Goal: Book appointment/travel/reservation

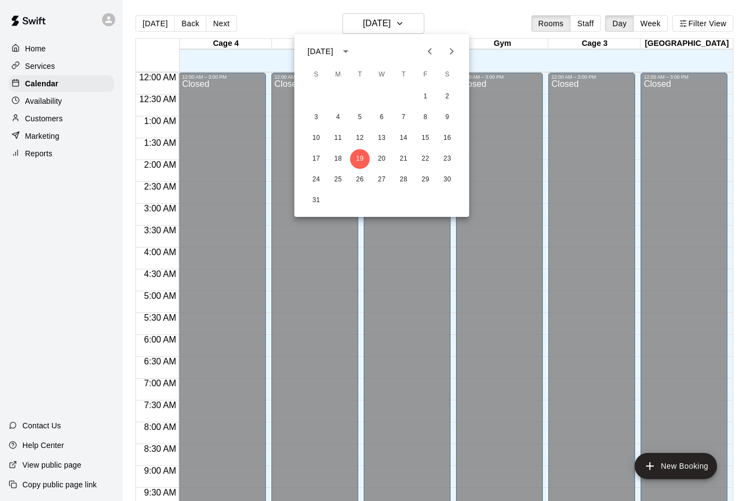
scroll to position [540, 0]
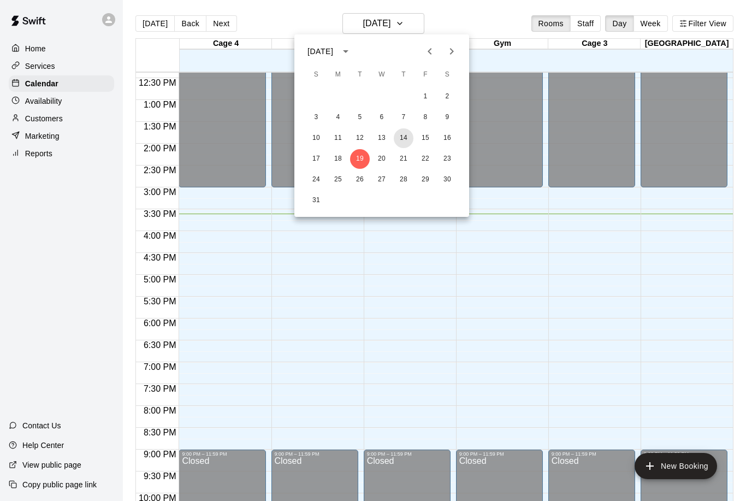
click at [396, 135] on button "14" at bounding box center [404, 138] width 20 height 20
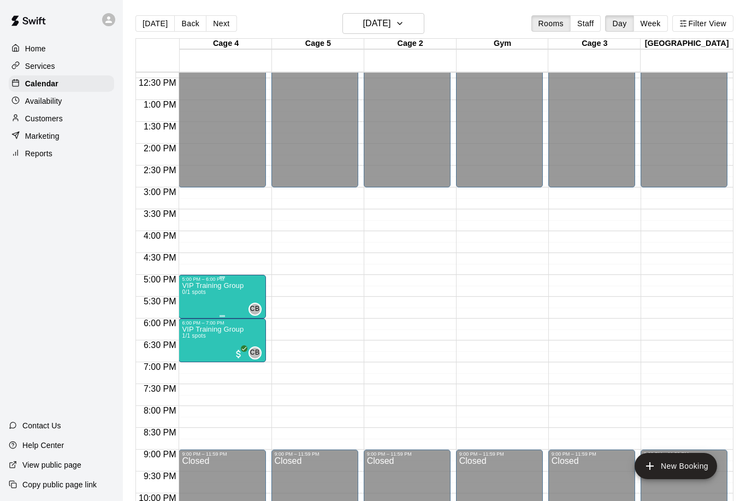
click at [220, 285] on p "VIP Training Group" at bounding box center [213, 285] width 62 height 0
click at [191, 330] on img "edit" at bounding box center [193, 324] width 13 height 13
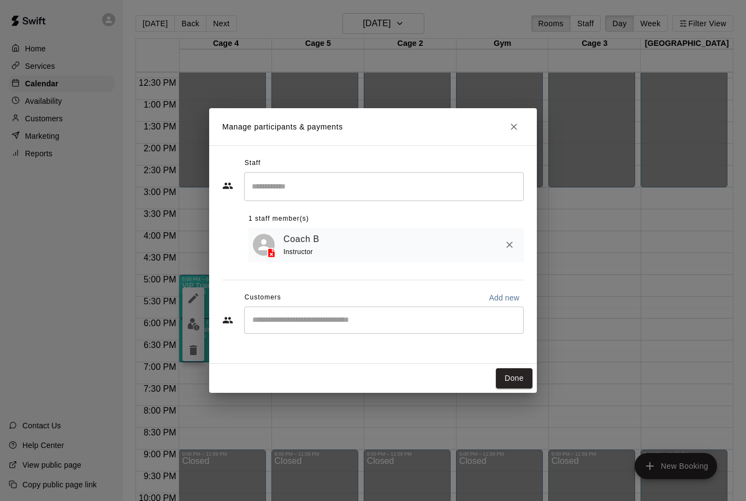
click at [250, 327] on div "​" at bounding box center [383, 319] width 279 height 27
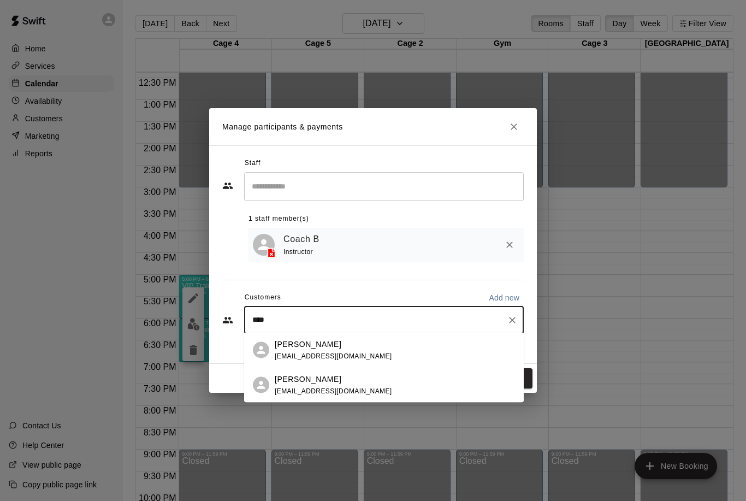
type input "*****"
click at [346, 385] on div "[PERSON_NAME] [EMAIL_ADDRESS][DOMAIN_NAME]" at bounding box center [333, 384] width 117 height 23
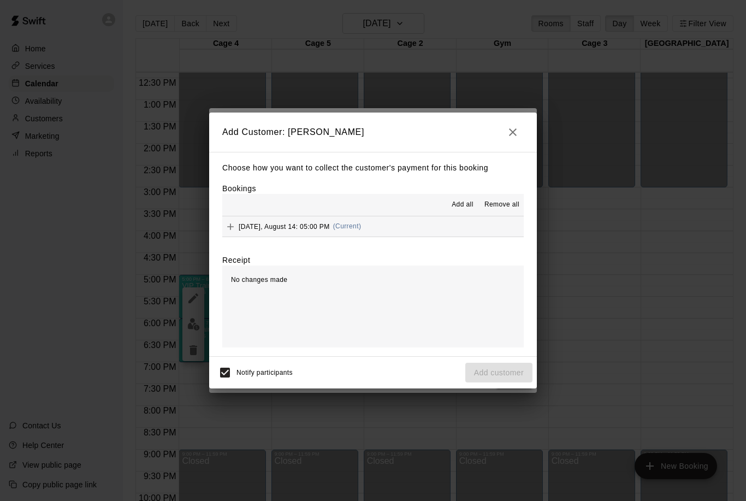
click at [223, 230] on button "Add" at bounding box center [230, 226] width 16 height 16
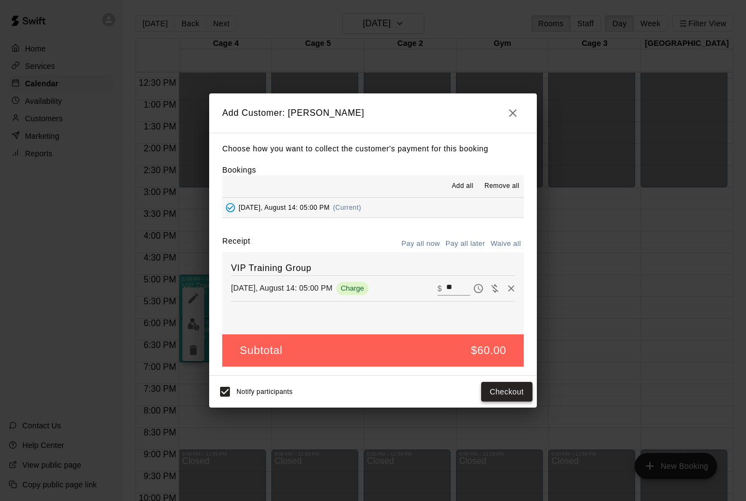
click at [505, 383] on button "Checkout" at bounding box center [506, 392] width 51 height 20
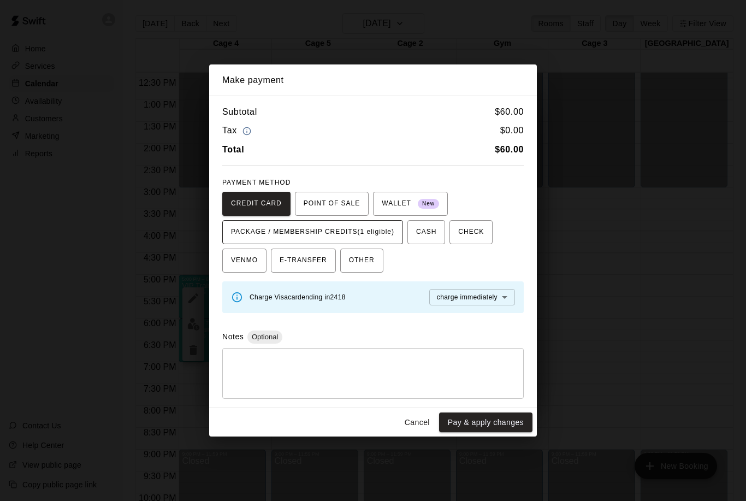
click at [349, 230] on span "PACKAGE / MEMBERSHIP CREDITS (1 eligible)" at bounding box center [312, 231] width 163 height 17
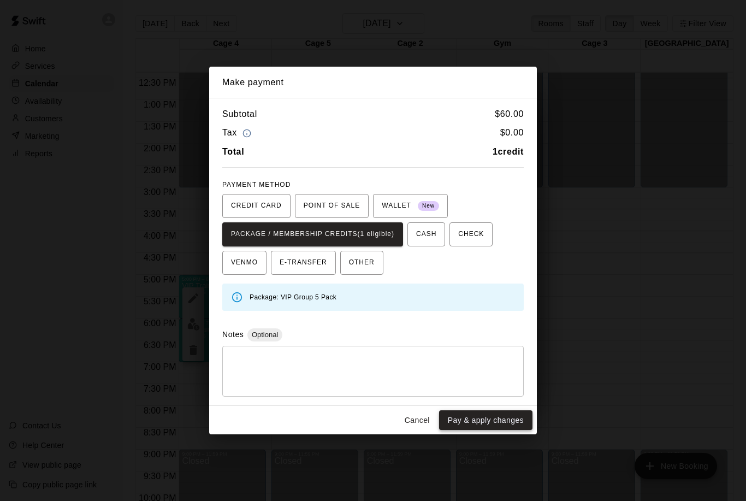
click at [473, 419] on button "Pay & apply changes" at bounding box center [485, 420] width 93 height 20
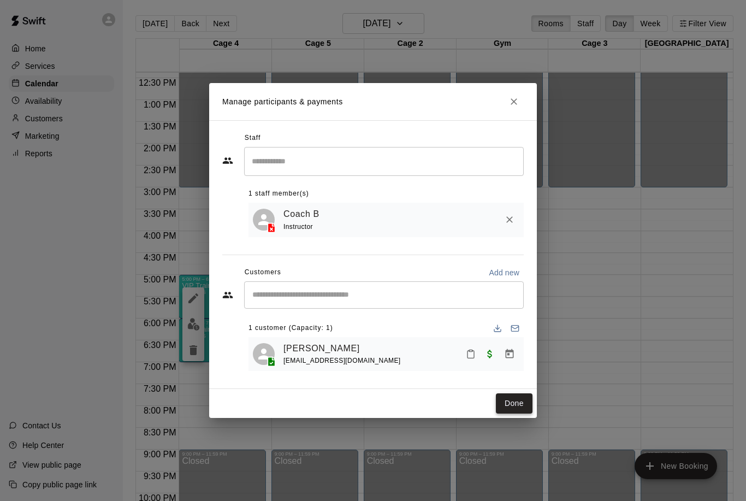
click at [531, 405] on button "Done" at bounding box center [514, 403] width 37 height 20
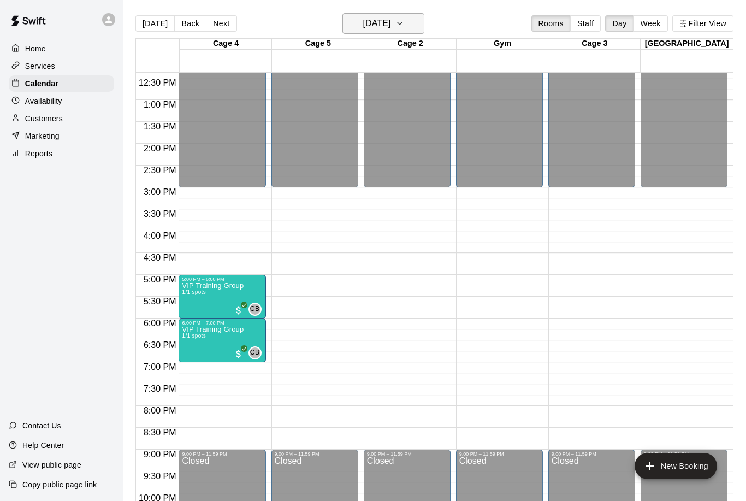
click at [390, 27] on h6 "[DATE]" at bounding box center [376, 23] width 28 height 15
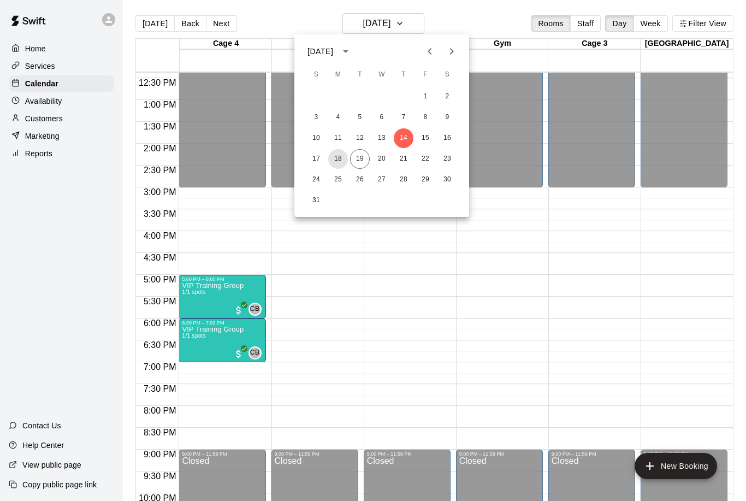
click at [333, 158] on button "18" at bounding box center [338, 159] width 20 height 20
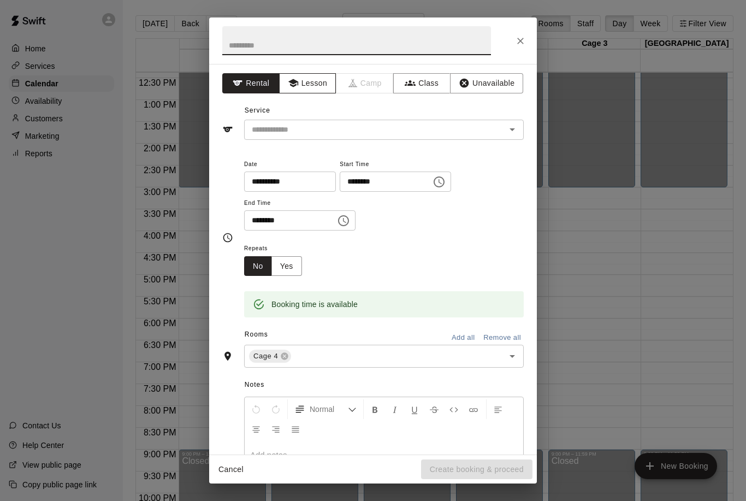
click at [294, 80] on icon "button" at bounding box center [293, 83] width 10 height 8
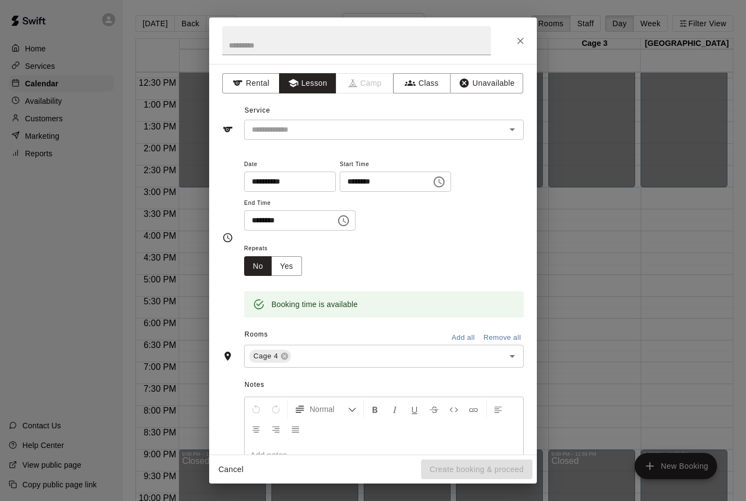
click at [499, 131] on div at bounding box center [504, 129] width 28 height 15
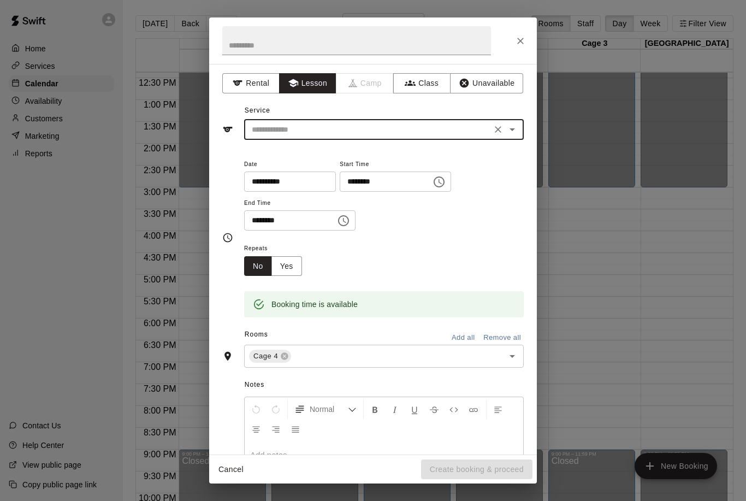
click at [509, 128] on icon "Open" at bounding box center [511, 129] width 13 height 13
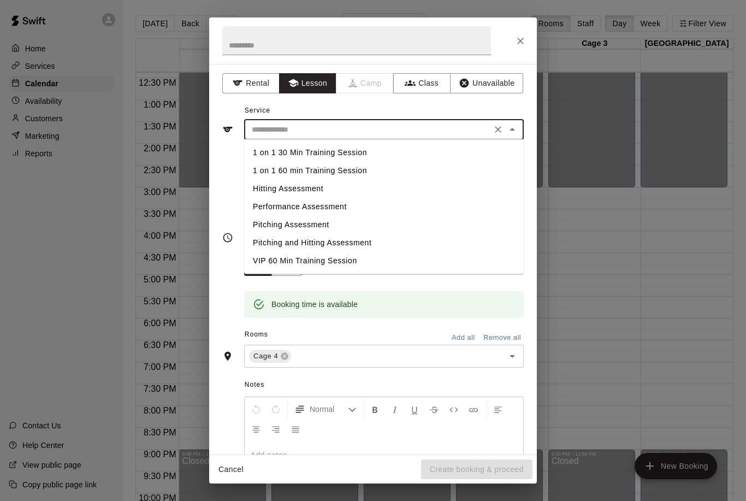
click at [277, 259] on li "VIP 60 Min Training Session" at bounding box center [383, 261] width 279 height 18
type input "**********"
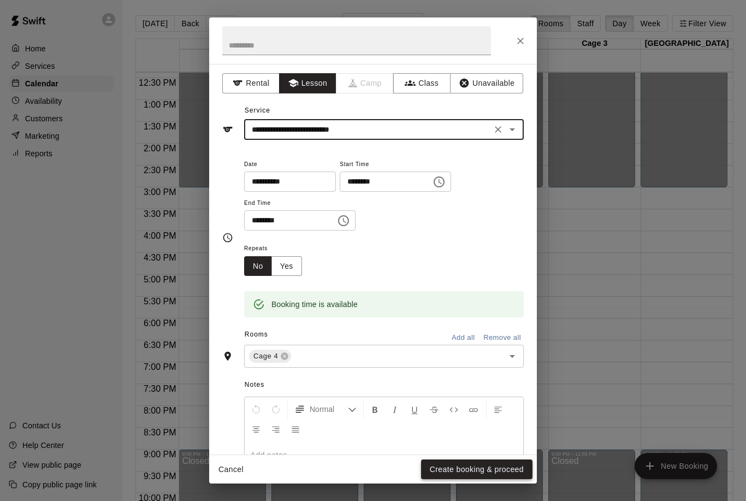
click at [487, 470] on button "Create booking & proceed" at bounding box center [476, 469] width 111 height 20
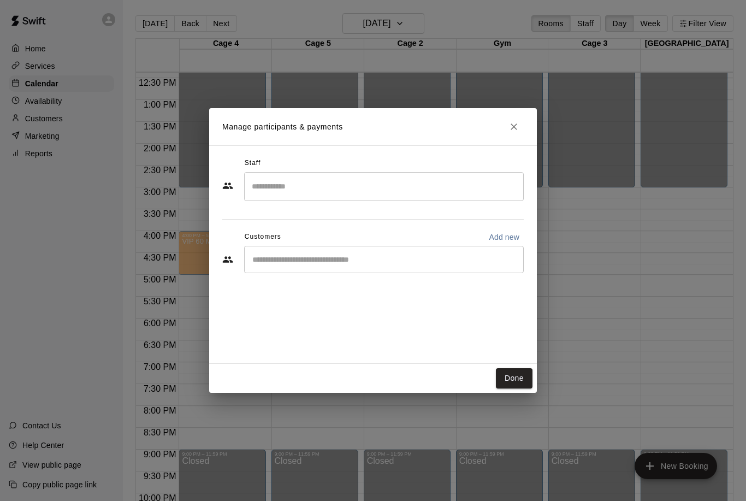
click at [303, 195] on input "Search staff" at bounding box center [384, 186] width 270 height 19
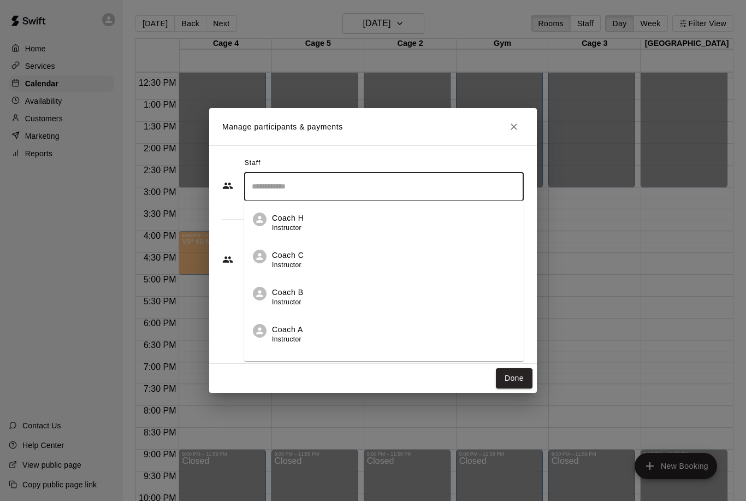
click at [285, 301] on span "Instructor" at bounding box center [286, 302] width 29 height 8
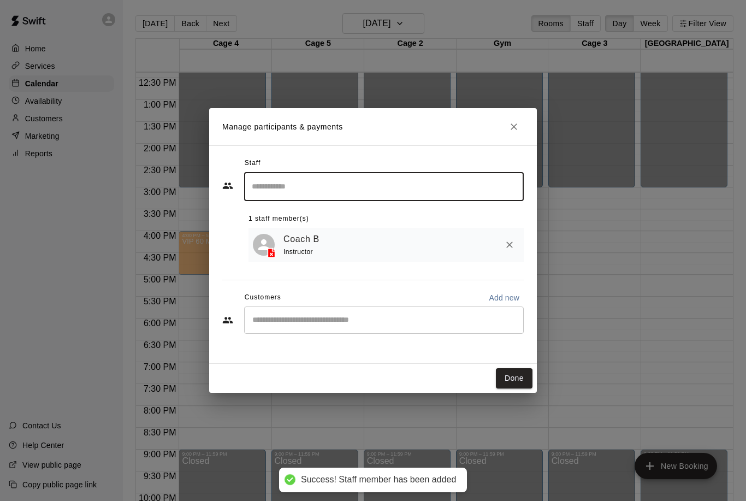
click at [301, 317] on input "Start typing to search customers..." at bounding box center [384, 319] width 270 height 11
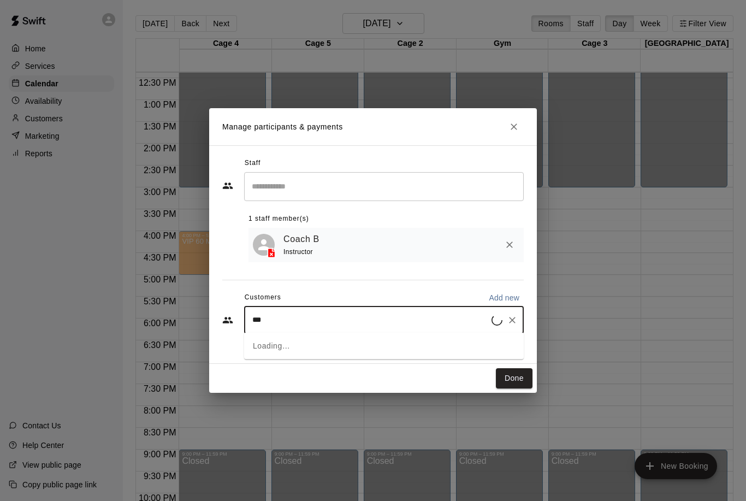
type input "****"
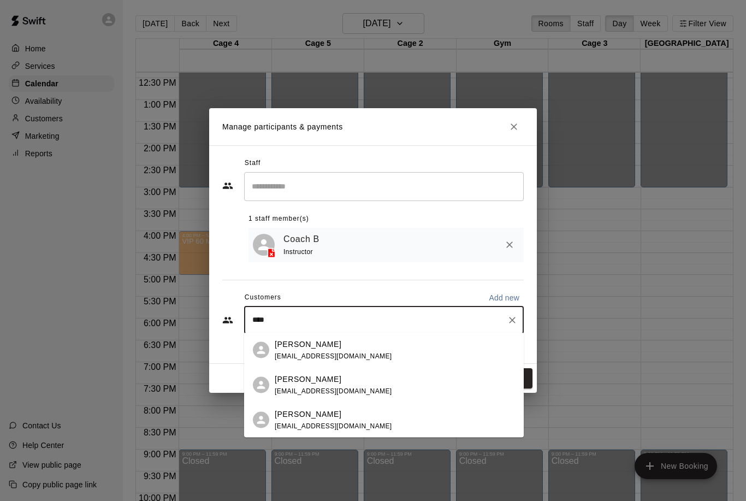
click at [334, 344] on div "[PERSON_NAME]" at bounding box center [333, 343] width 117 height 11
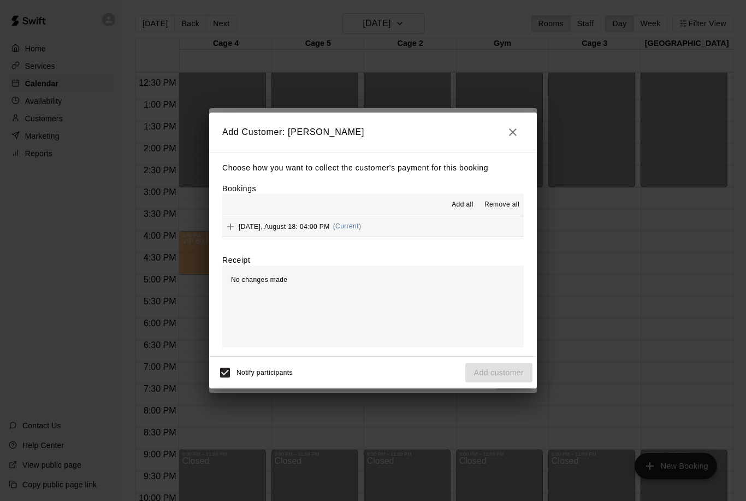
click at [223, 221] on button "Add" at bounding box center [230, 226] width 16 height 16
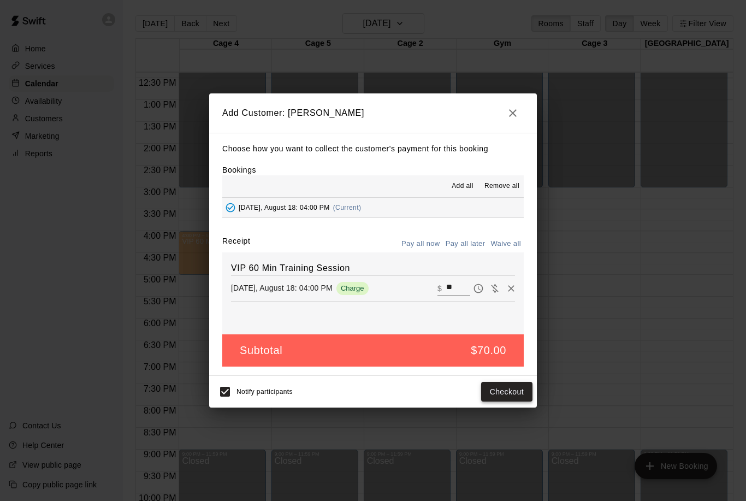
click at [485, 384] on button "Checkout" at bounding box center [506, 392] width 51 height 20
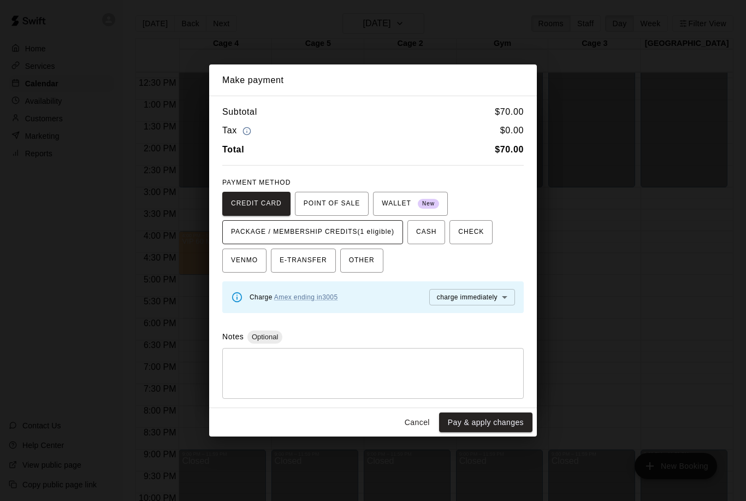
click at [332, 234] on span "PACKAGE / MEMBERSHIP CREDITS (1 eligible)" at bounding box center [312, 231] width 163 height 17
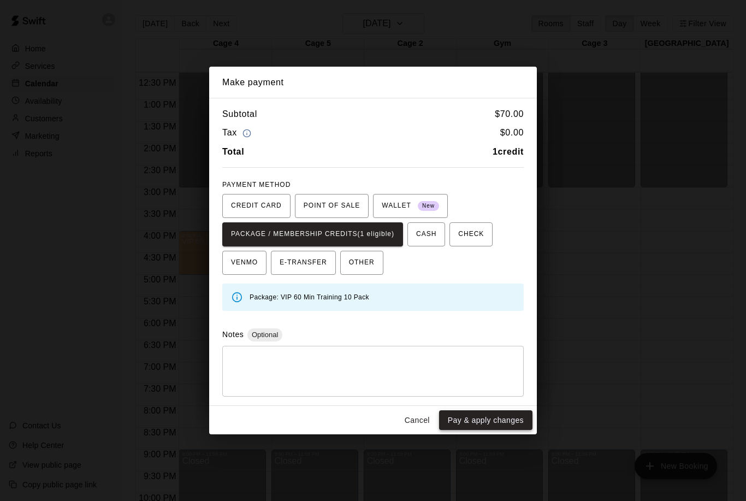
click at [459, 416] on button "Pay & apply changes" at bounding box center [485, 420] width 93 height 20
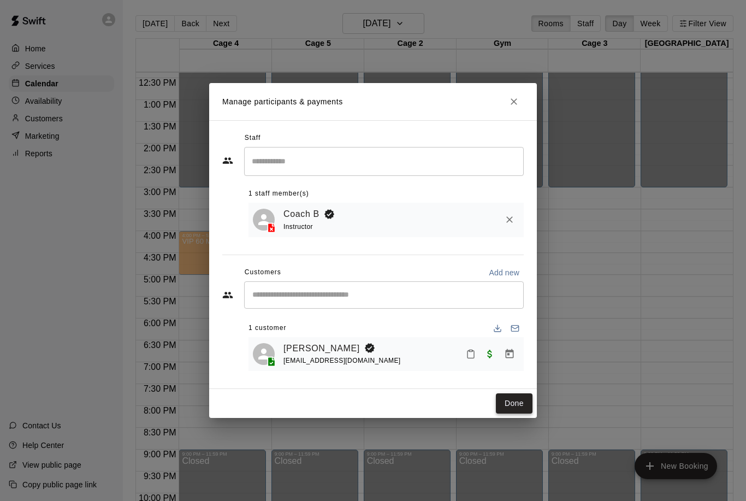
click at [514, 401] on button "Done" at bounding box center [514, 403] width 37 height 20
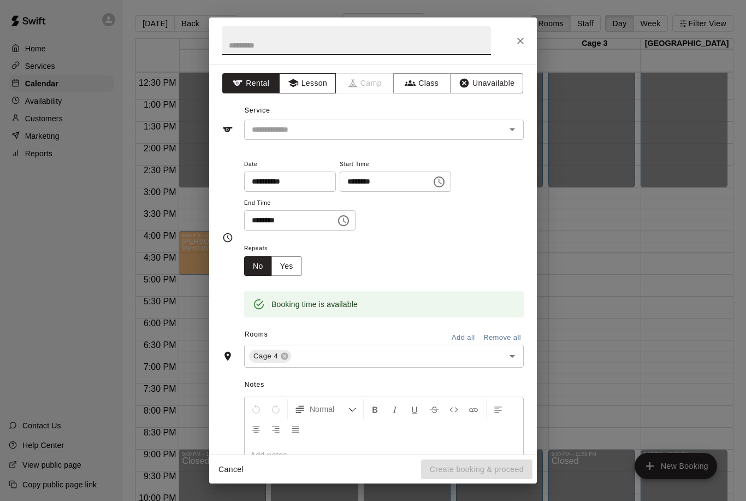
click at [307, 91] on button "Lesson" at bounding box center [307, 83] width 57 height 20
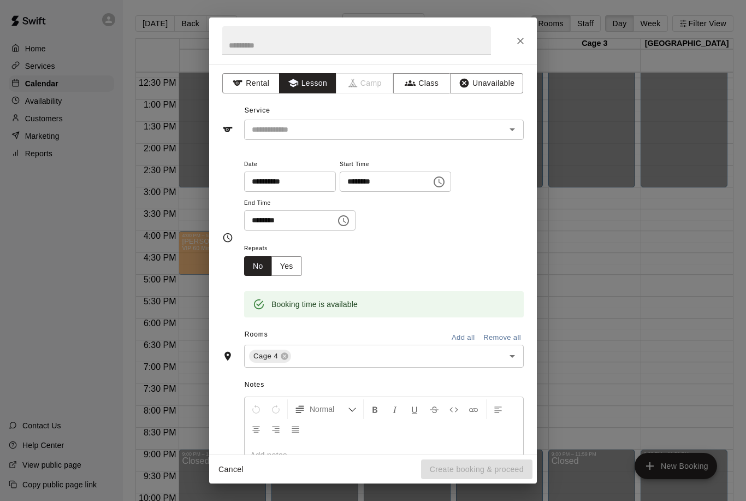
click at [508, 131] on icon "Open" at bounding box center [511, 129] width 13 height 13
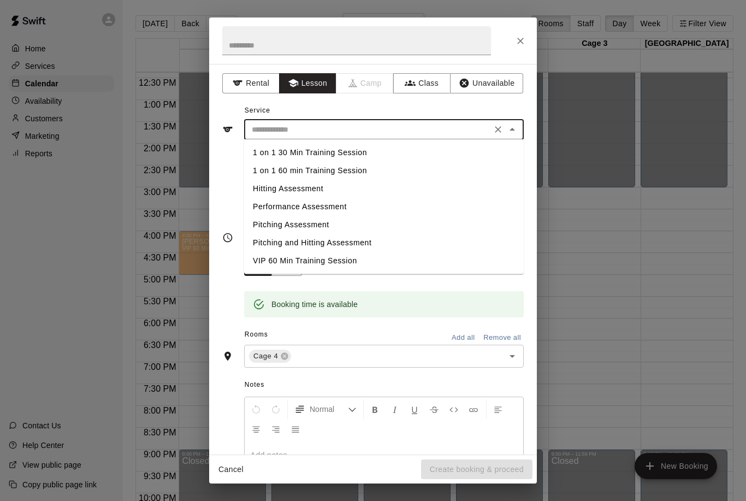
click at [277, 265] on li "VIP 60 Min Training Session" at bounding box center [383, 261] width 279 height 18
type input "**********"
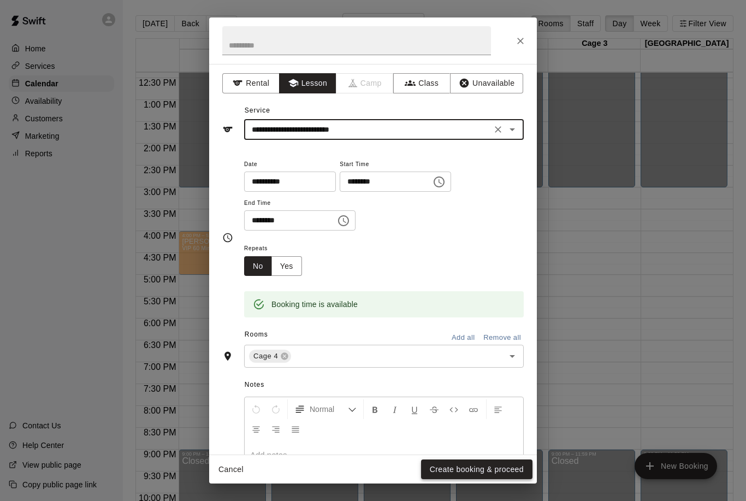
click at [486, 462] on button "Create booking & proceed" at bounding box center [476, 469] width 111 height 20
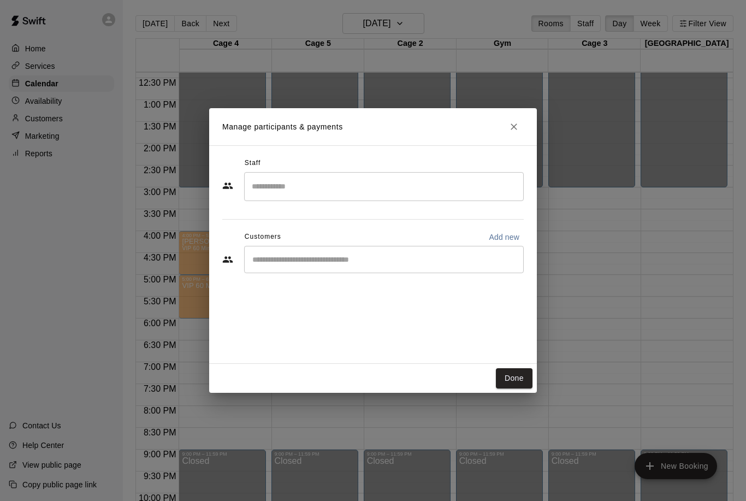
click at [272, 191] on input "Search staff" at bounding box center [384, 186] width 270 height 19
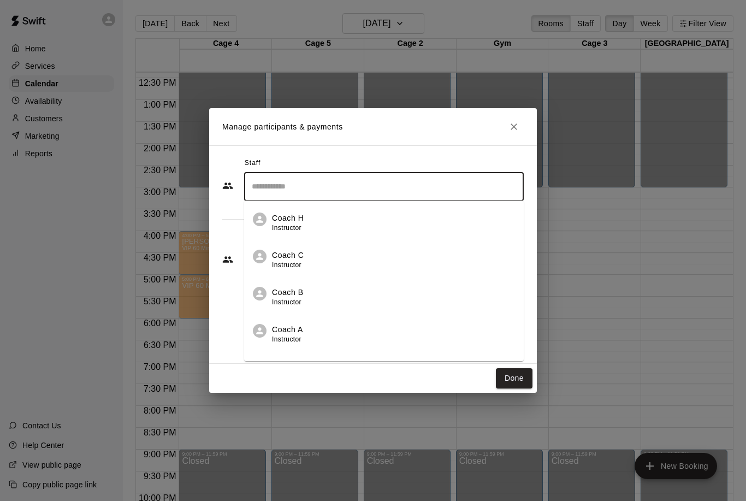
click at [284, 292] on p "Coach B" at bounding box center [288, 292] width 32 height 11
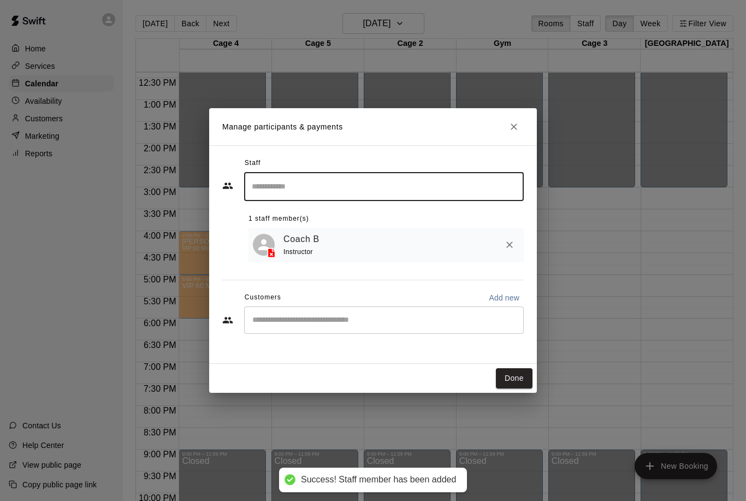
click at [296, 308] on div "​" at bounding box center [383, 319] width 279 height 27
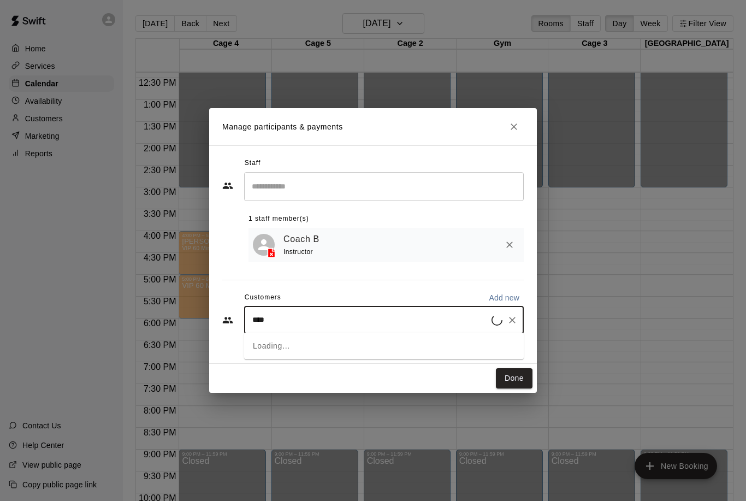
type input "*****"
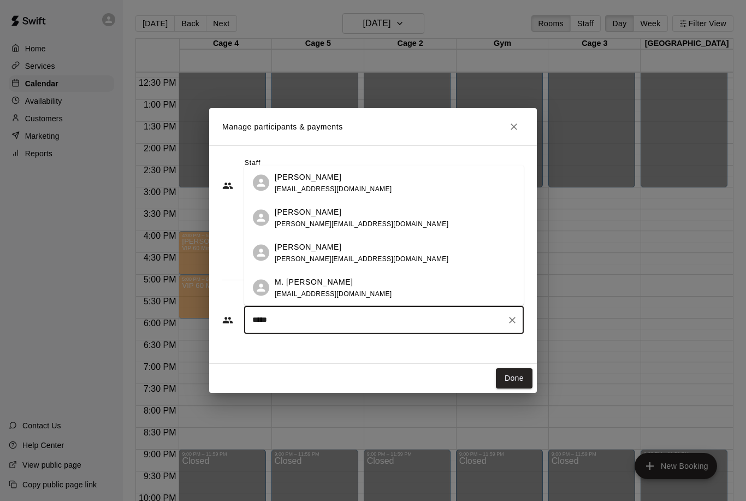
click at [318, 282] on p "M. [PERSON_NAME]" at bounding box center [314, 281] width 79 height 11
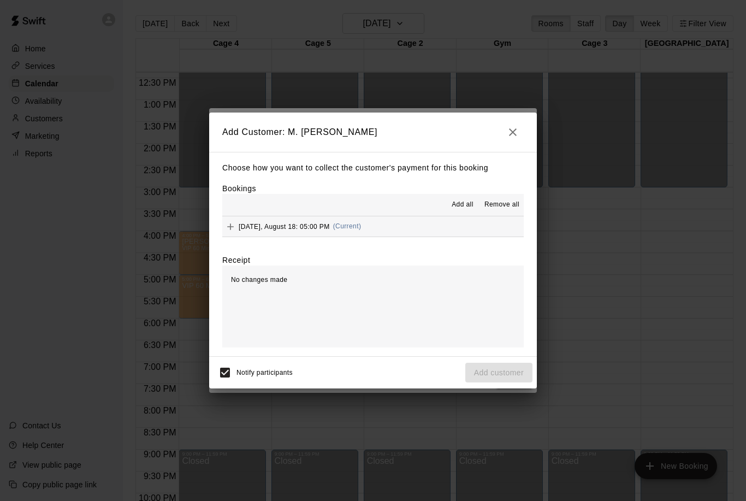
click at [225, 229] on icon "Add" at bounding box center [230, 226] width 11 height 11
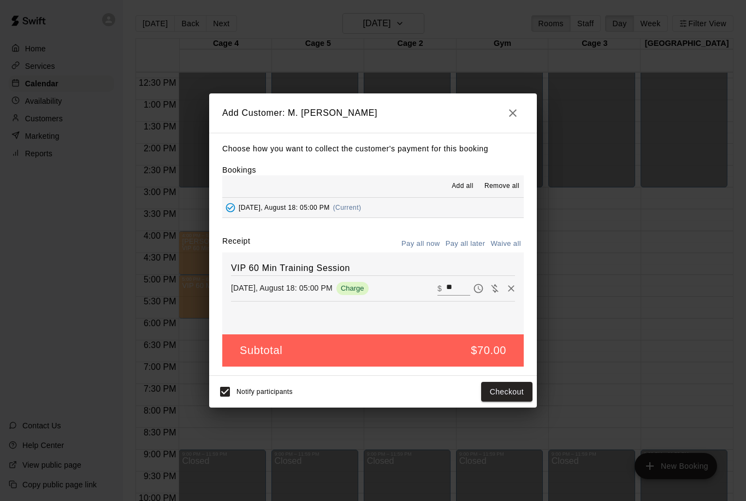
click at [478, 400] on div "Notify participants Checkout" at bounding box center [372, 391] width 319 height 23
click at [481, 385] on button "Checkout" at bounding box center [506, 392] width 51 height 20
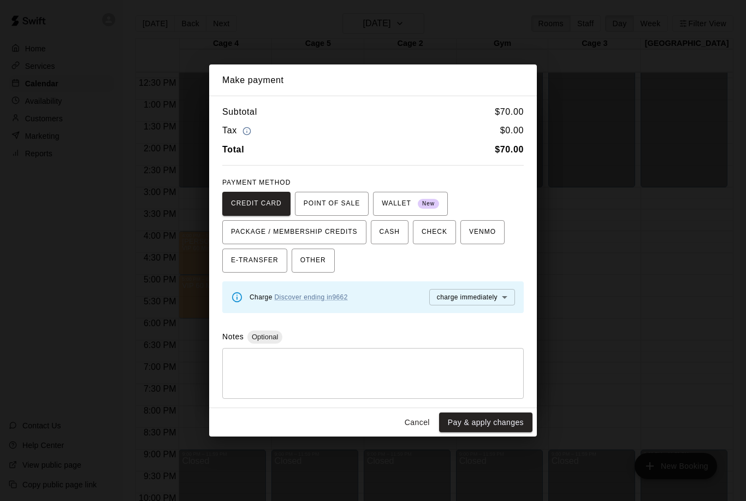
click at [407, 408] on div "Cancel Pay & apply changes" at bounding box center [373, 422] width 328 height 29
click at [424, 421] on button "Cancel" at bounding box center [417, 422] width 35 height 20
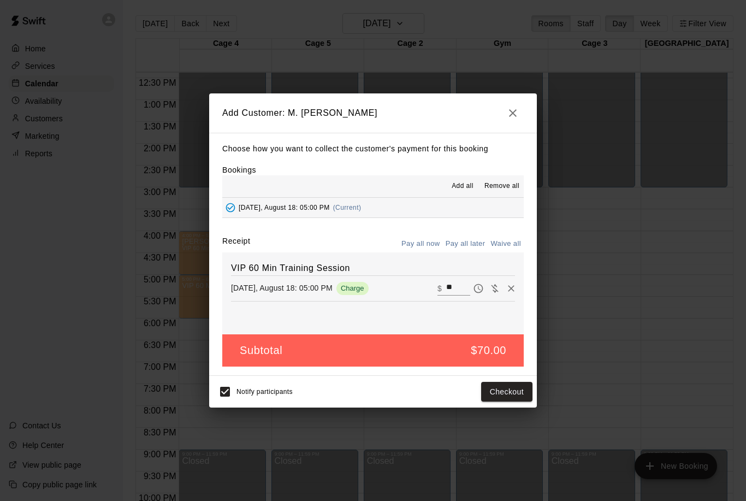
click at [522, 116] on button "button" at bounding box center [513, 113] width 22 height 22
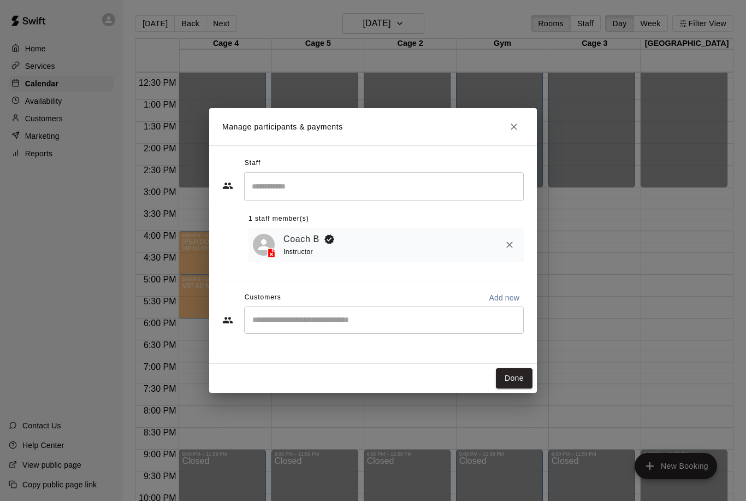
click at [515, 118] on button "Close" at bounding box center [514, 127] width 20 height 20
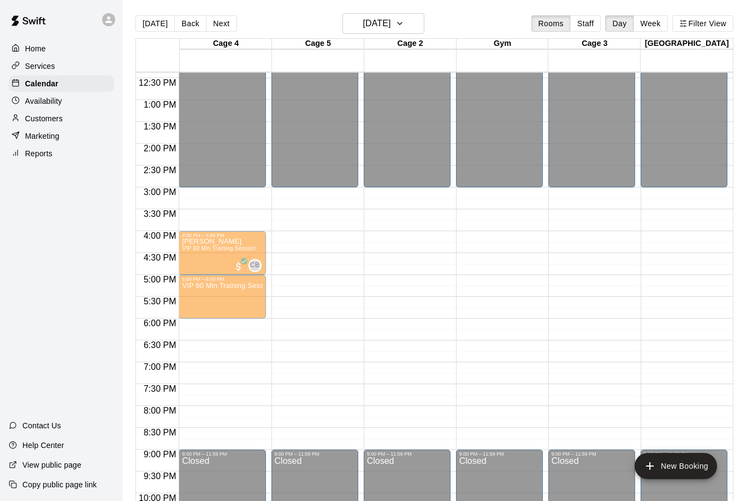
click at [35, 111] on div "Customers" at bounding box center [61, 118] width 105 height 16
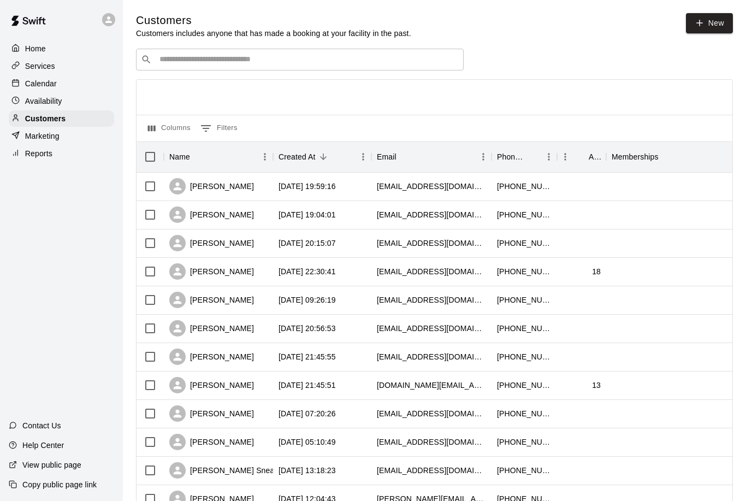
click at [188, 55] on input "Search customers by name or email" at bounding box center [307, 59] width 302 height 11
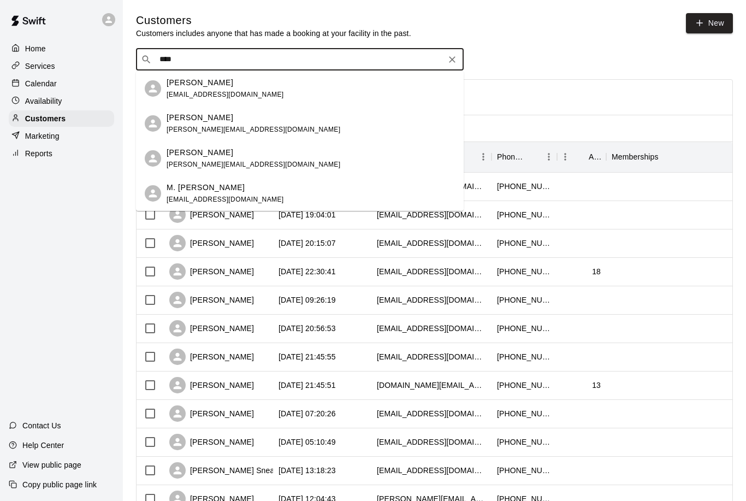
type input "*****"
click at [193, 194] on div "M. [PERSON_NAME] [EMAIL_ADDRESS][DOMAIN_NAME]" at bounding box center [224, 193] width 117 height 23
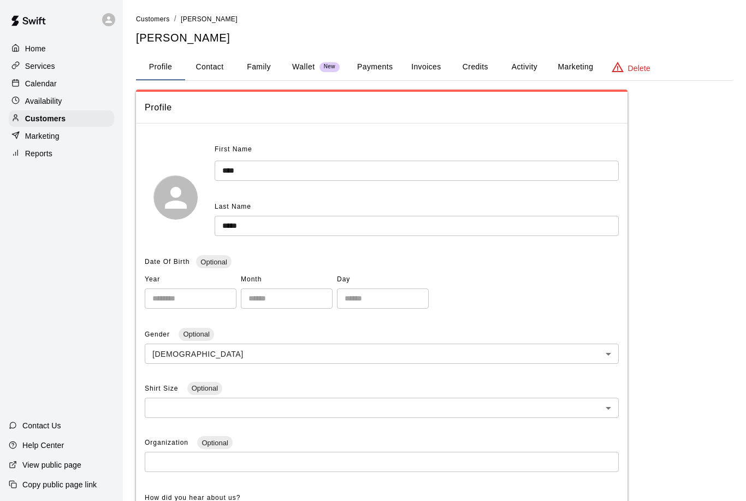
click at [517, 69] on button "Activity" at bounding box center [523, 67] width 49 height 26
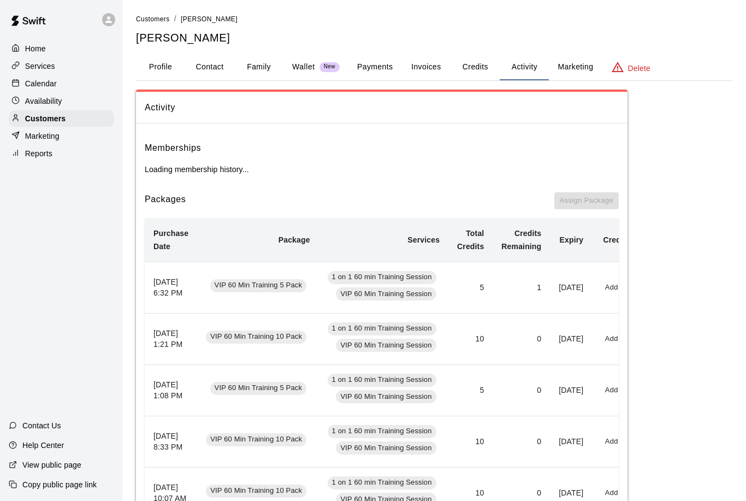
click at [34, 81] on p "Calendar" at bounding box center [41, 83] width 32 height 11
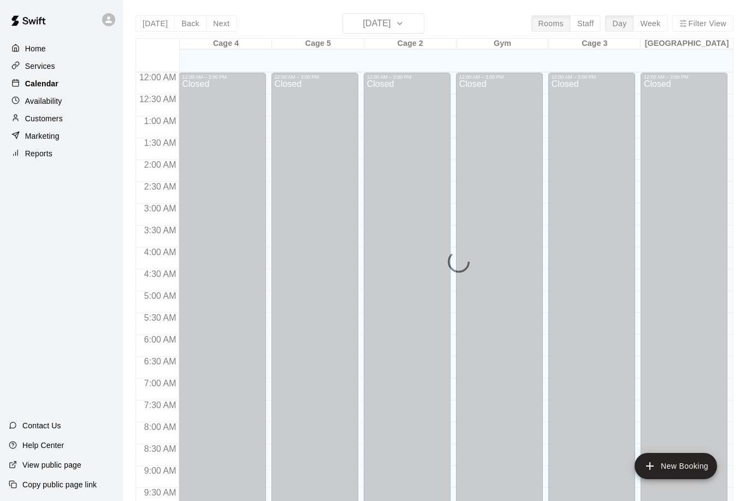
scroll to position [540, 0]
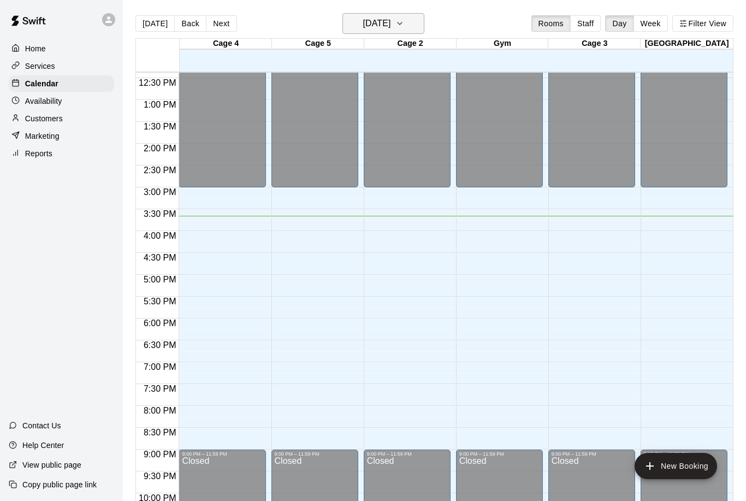
click at [390, 21] on h6 "[DATE]" at bounding box center [376, 23] width 28 height 15
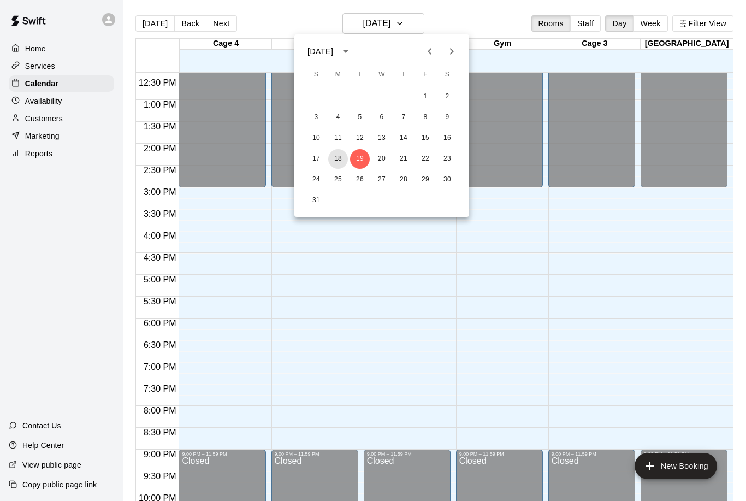
click at [331, 158] on button "18" at bounding box center [338, 159] width 20 height 20
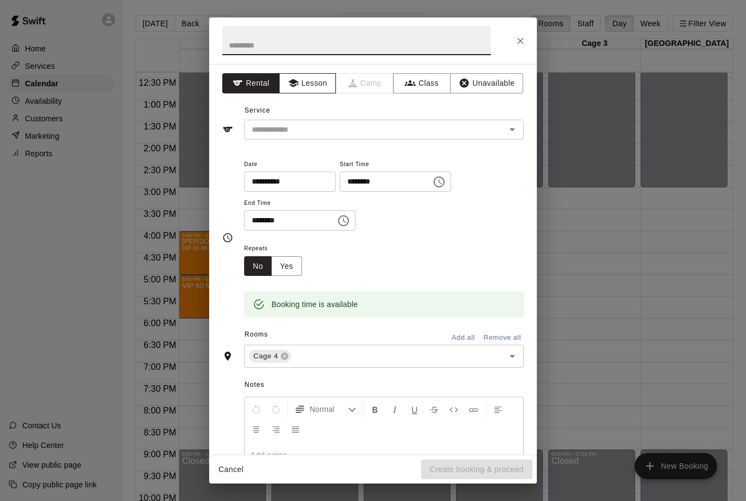
click at [305, 79] on button "Lesson" at bounding box center [307, 83] width 57 height 20
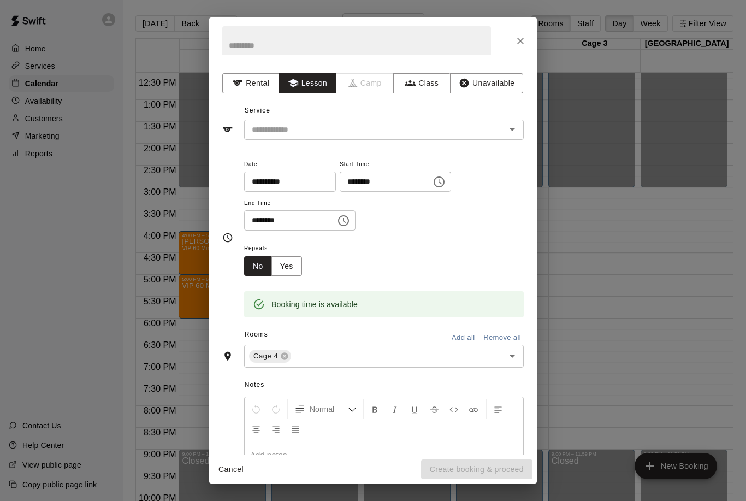
click at [519, 129] on button "Open" at bounding box center [511, 129] width 15 height 15
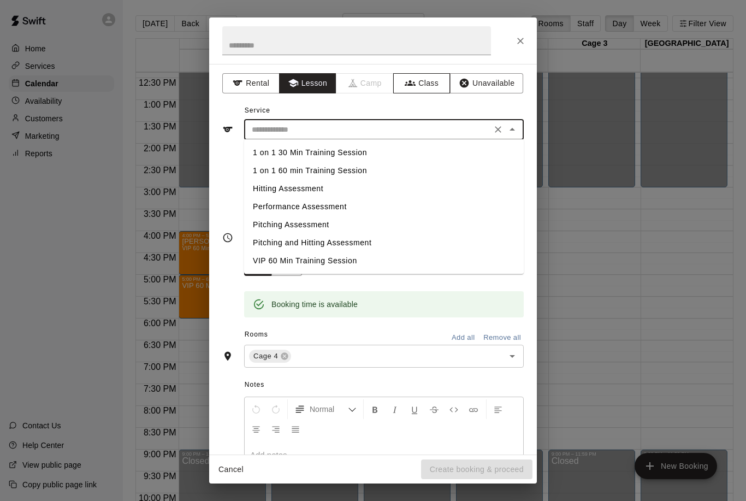
click at [417, 74] on button "Class" at bounding box center [421, 83] width 57 height 20
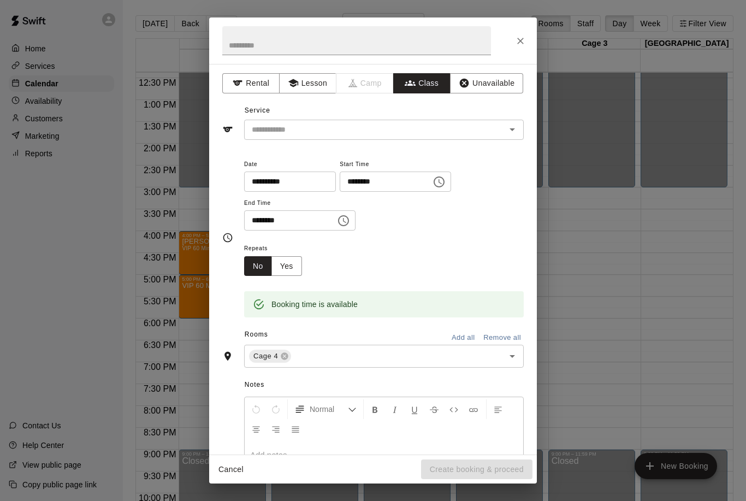
click at [515, 133] on icon "Open" at bounding box center [511, 129] width 13 height 13
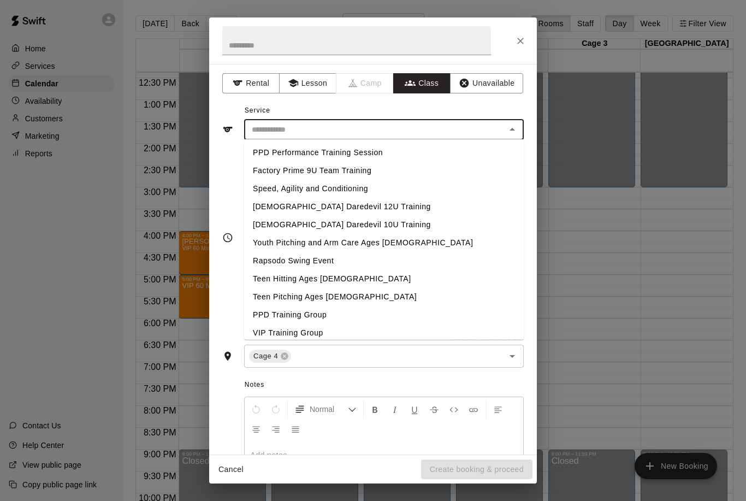
click at [273, 332] on li "VIP Training Group" at bounding box center [383, 333] width 279 height 18
type input "**********"
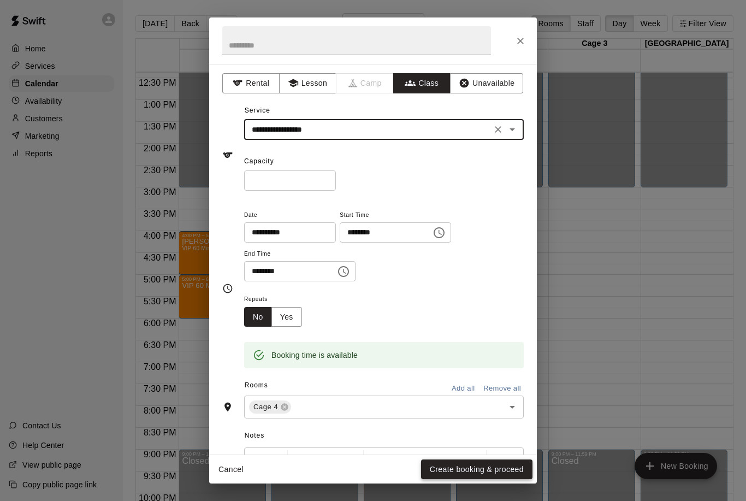
click at [477, 461] on button "Create booking & proceed" at bounding box center [476, 469] width 111 height 20
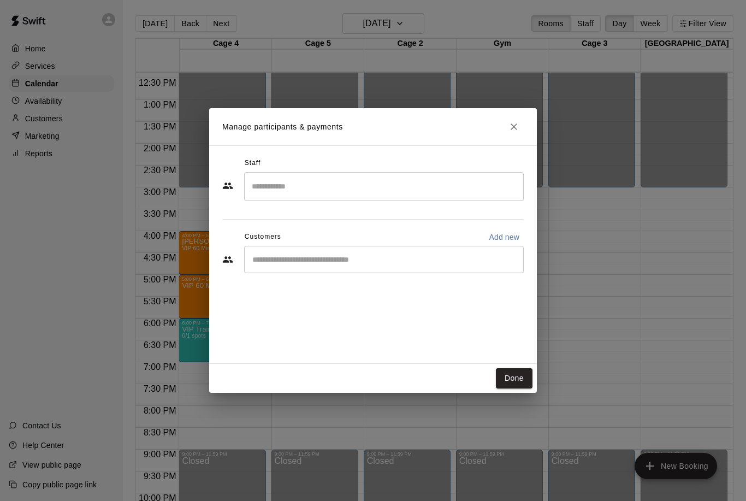
click at [276, 186] on input "Search staff" at bounding box center [384, 186] width 270 height 19
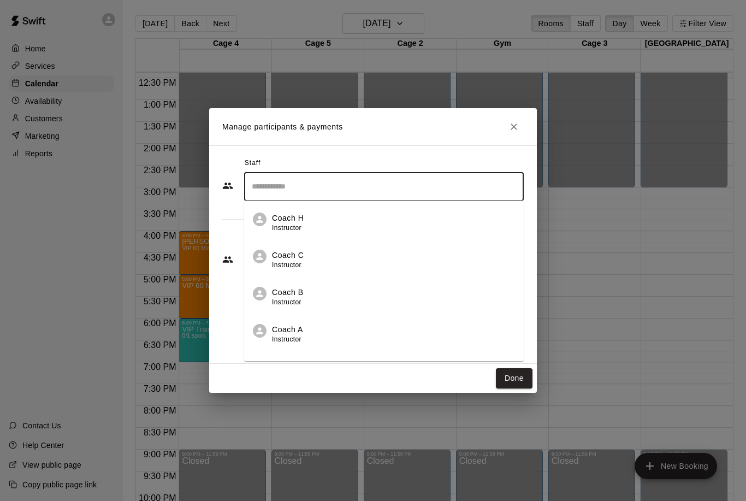
click at [291, 306] on span "Instructor" at bounding box center [286, 302] width 29 height 8
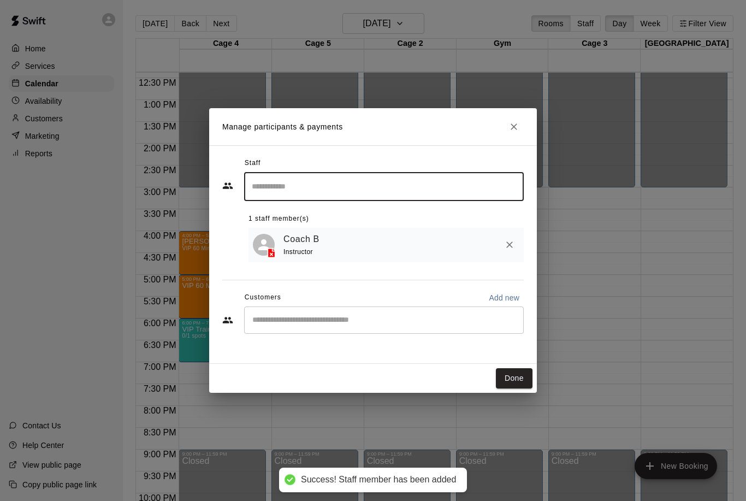
click at [287, 322] on input "Start typing to search customers..." at bounding box center [384, 319] width 270 height 11
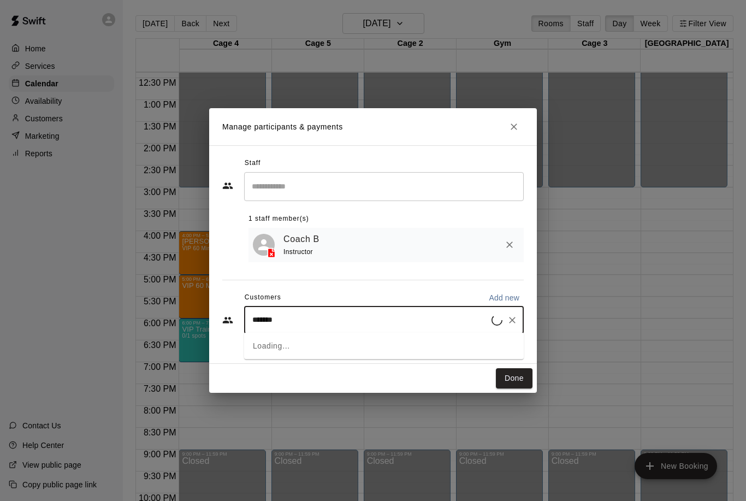
type input "********"
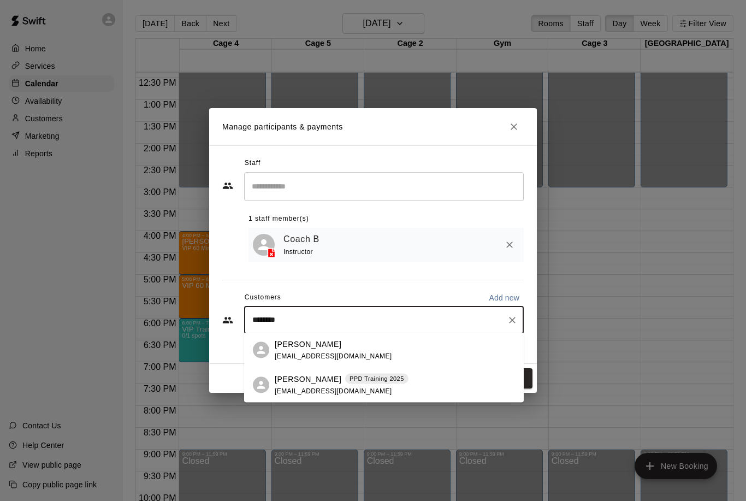
click at [321, 386] on span "[EMAIL_ADDRESS][DOMAIN_NAME]" at bounding box center [333, 390] width 117 height 8
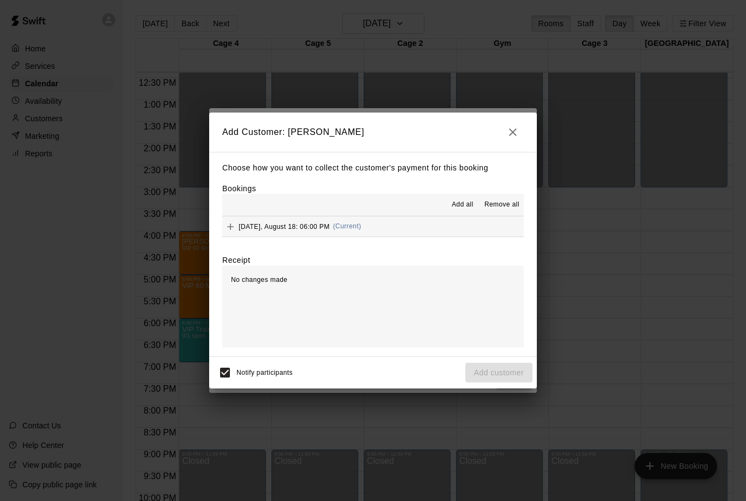
click at [226, 226] on icon "Add" at bounding box center [230, 226] width 11 height 11
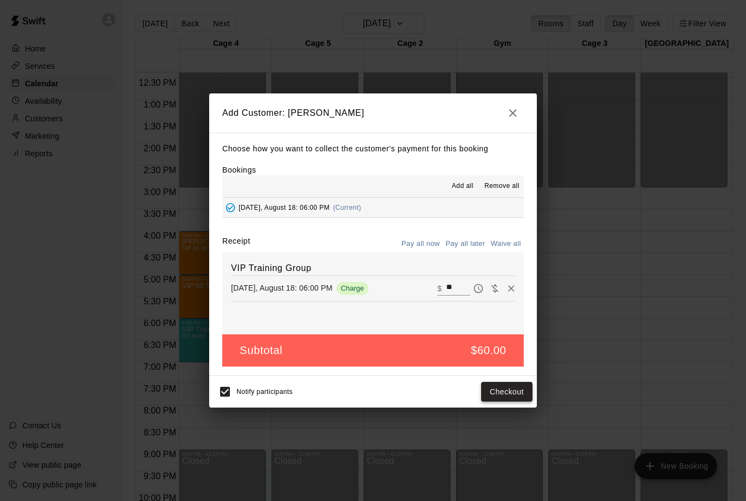
click at [487, 393] on button "Checkout" at bounding box center [506, 392] width 51 height 20
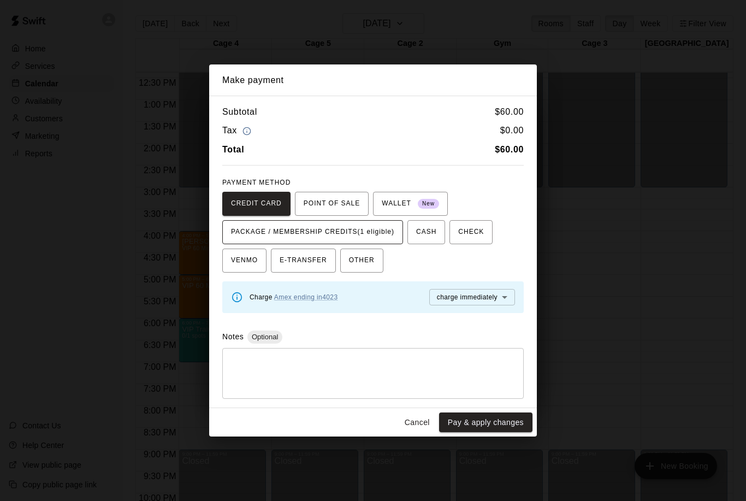
click at [316, 227] on span "PACKAGE / MEMBERSHIP CREDITS (1 eligible)" at bounding box center [312, 231] width 163 height 17
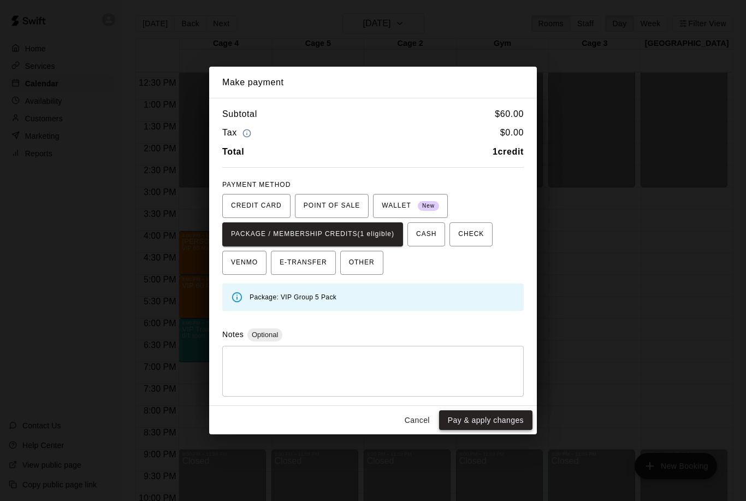
click at [472, 415] on button "Pay & apply changes" at bounding box center [485, 420] width 93 height 20
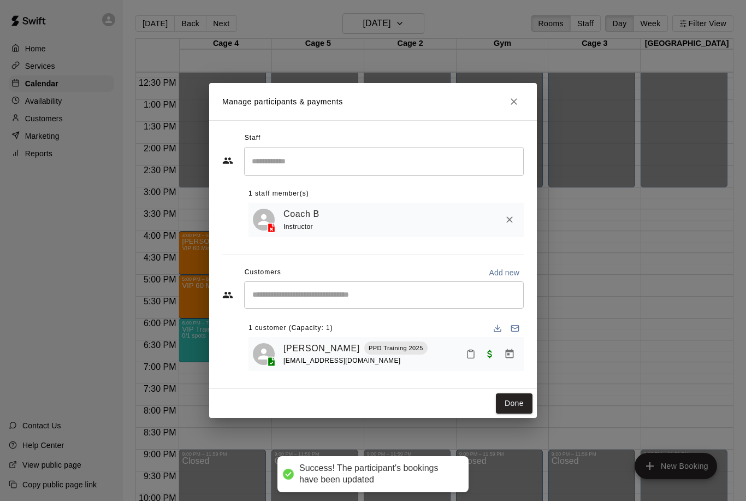
click at [280, 291] on input "Start typing to search customers..." at bounding box center [384, 294] width 270 height 11
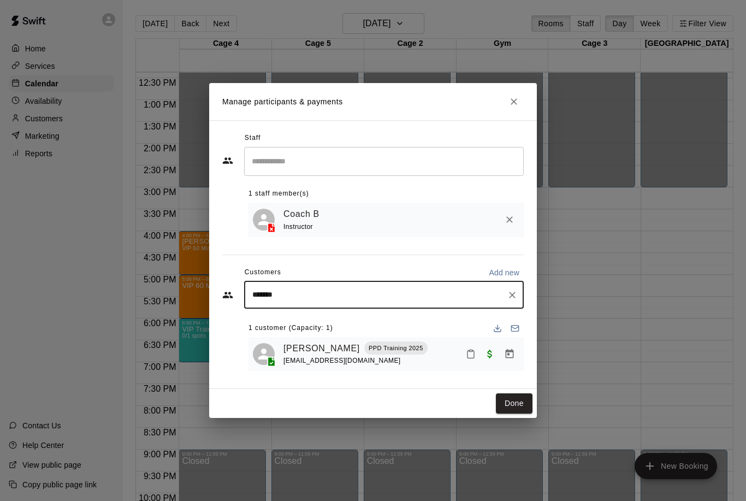
type input "*******"
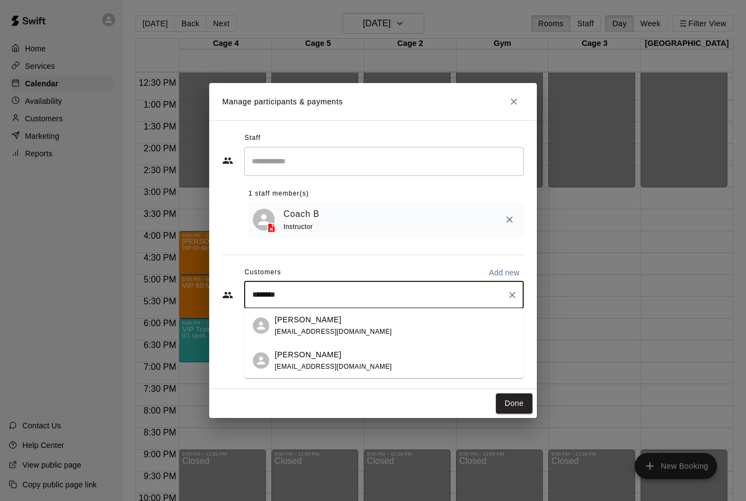
click at [318, 356] on p "[PERSON_NAME]" at bounding box center [308, 354] width 67 height 11
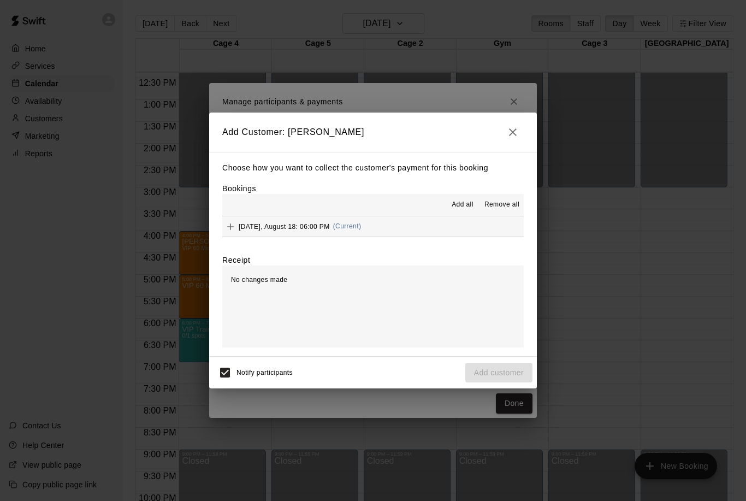
click at [232, 221] on icon "Add" at bounding box center [230, 226] width 11 height 11
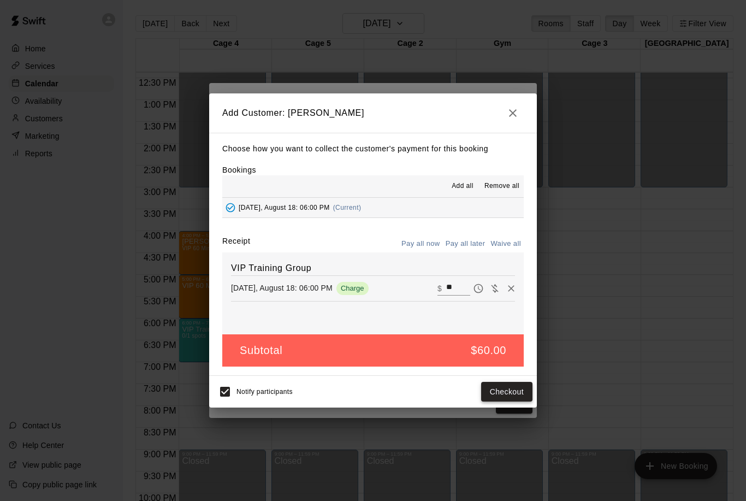
click at [490, 383] on button "Checkout" at bounding box center [506, 392] width 51 height 20
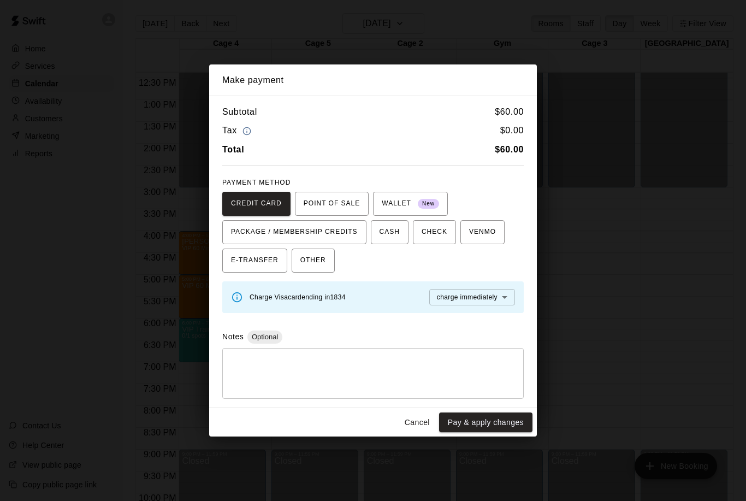
click at [421, 426] on button "Cancel" at bounding box center [417, 422] width 35 height 20
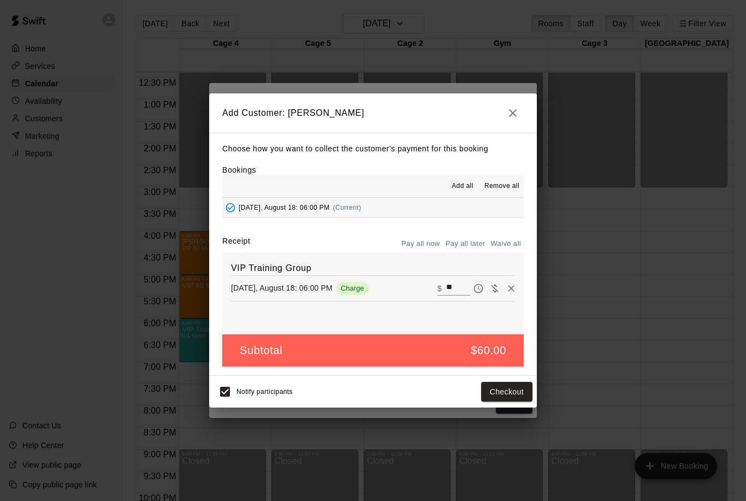
click at [519, 116] on button "button" at bounding box center [513, 113] width 22 height 22
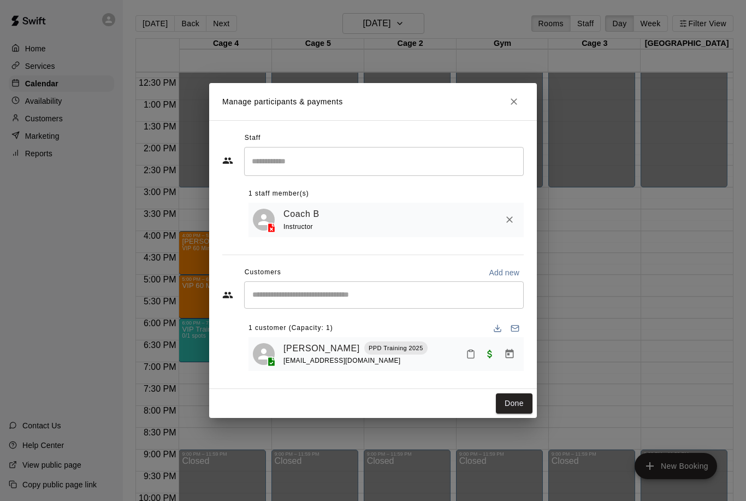
click at [279, 295] on input "Start typing to search customers..." at bounding box center [384, 294] width 270 height 11
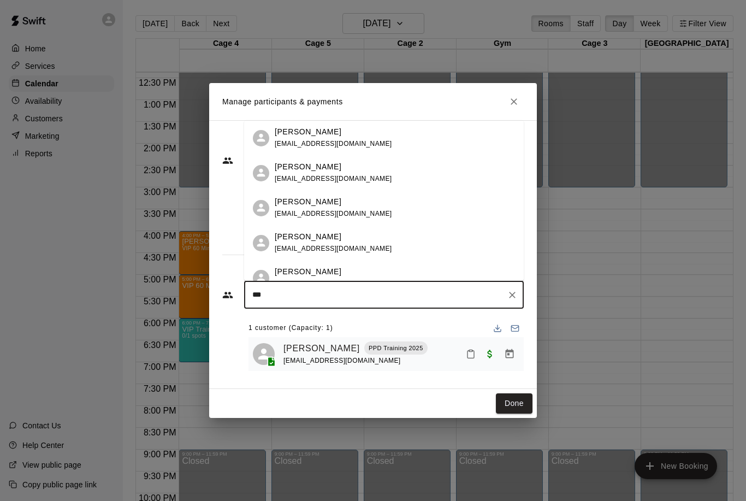
type input "****"
click at [288, 161] on p "[PERSON_NAME]" at bounding box center [308, 166] width 67 height 11
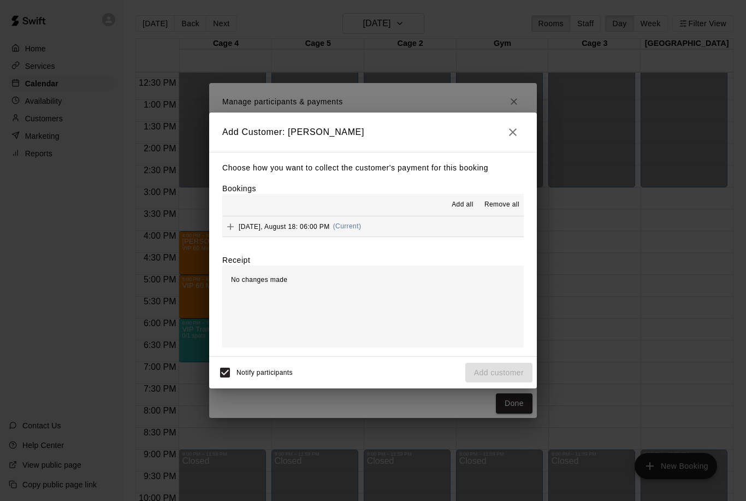
click at [234, 227] on icon "Add" at bounding box center [230, 226] width 11 height 11
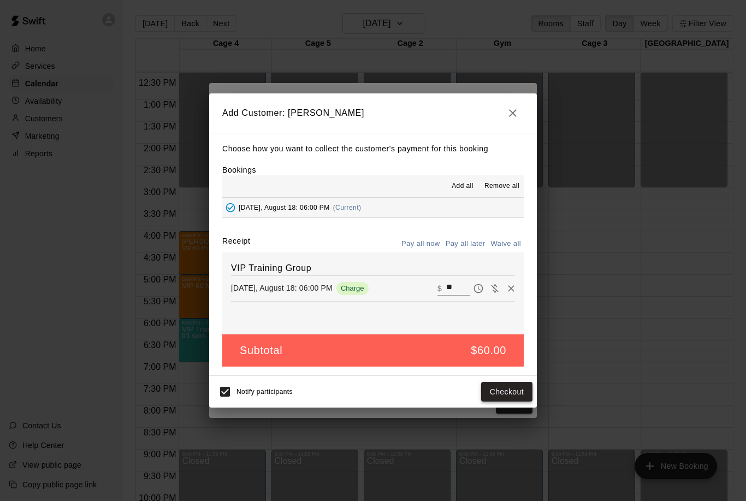
click at [511, 384] on button "Checkout" at bounding box center [506, 392] width 51 height 20
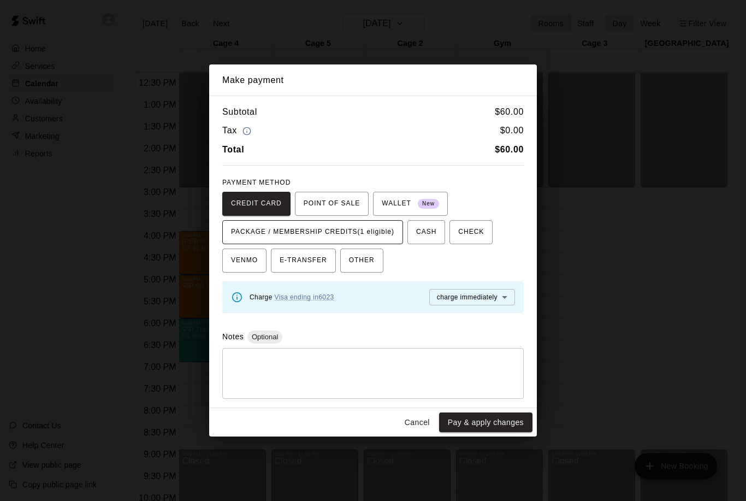
click at [333, 228] on span "PACKAGE / MEMBERSHIP CREDITS (1 eligible)" at bounding box center [312, 231] width 163 height 17
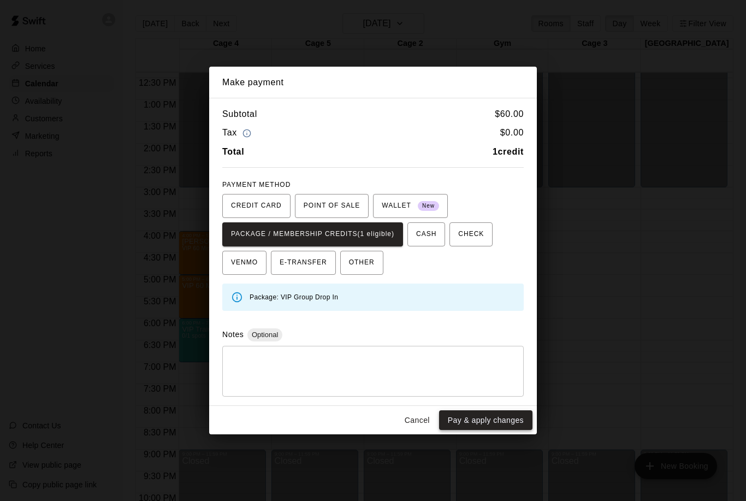
click at [470, 421] on button "Pay & apply changes" at bounding box center [485, 420] width 93 height 20
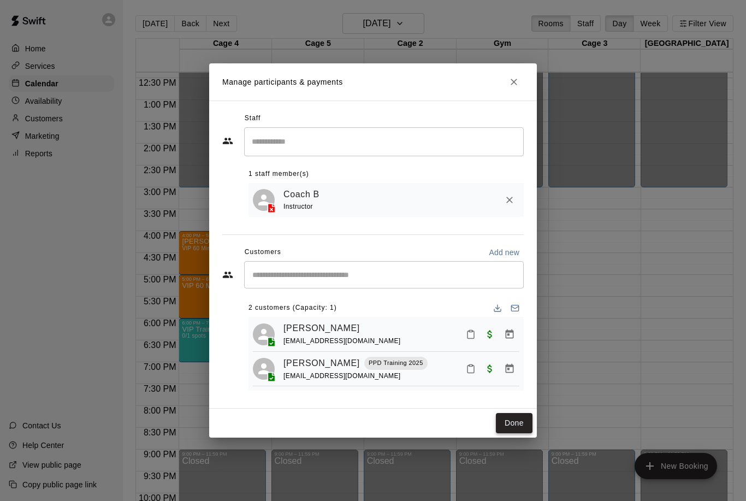
click at [507, 420] on button "Done" at bounding box center [514, 423] width 37 height 20
